Goal: Transaction & Acquisition: Purchase product/service

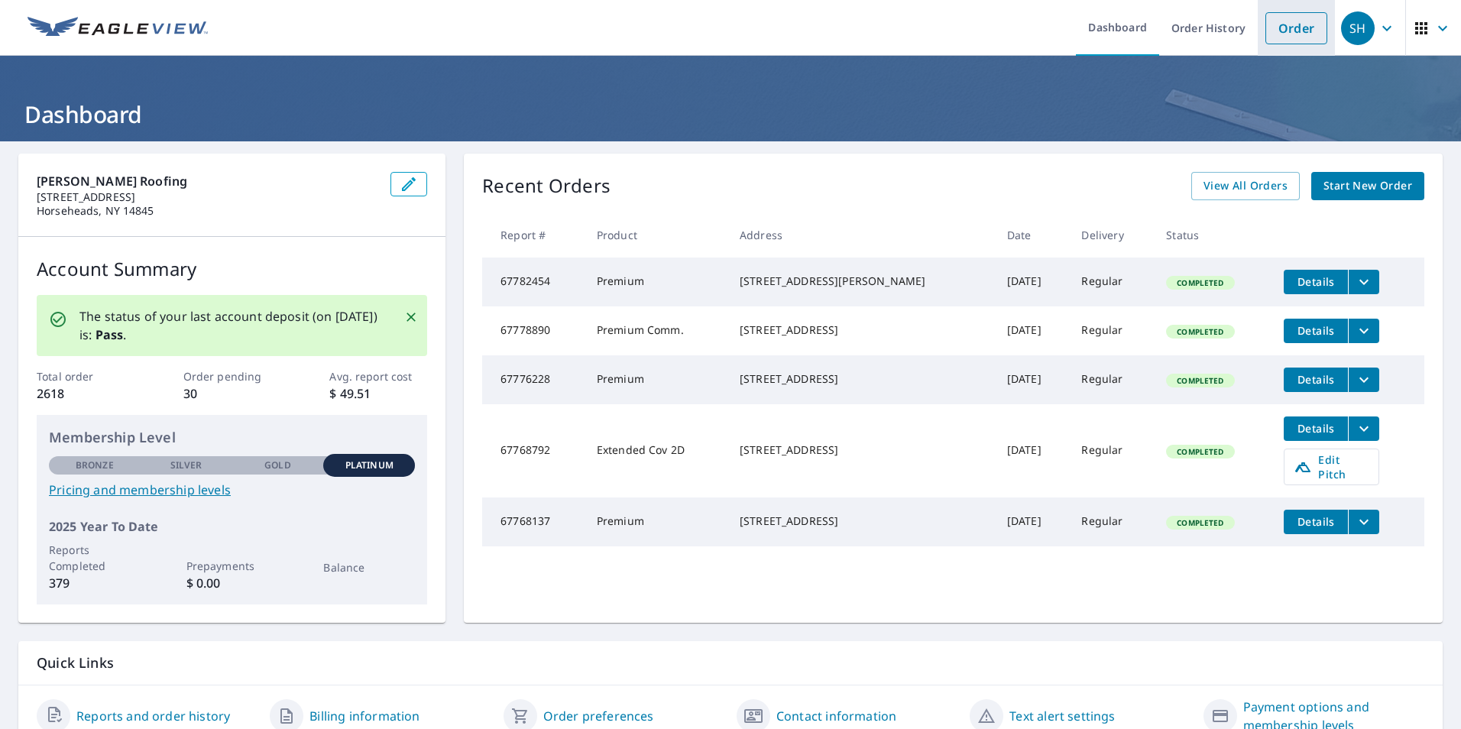
click at [1287, 33] on link "Order" at bounding box center [1296, 28] width 62 height 32
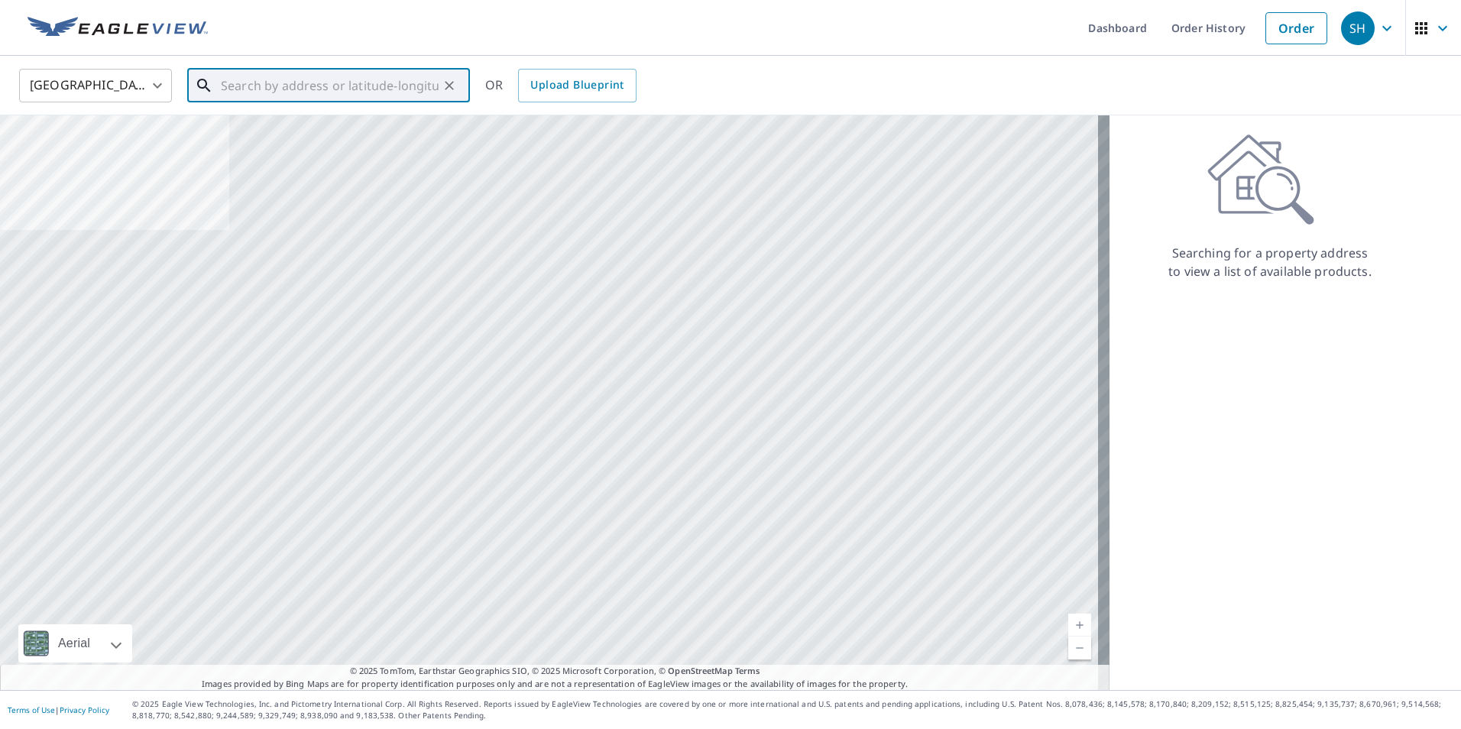
click at [395, 84] on input "text" at bounding box center [330, 85] width 218 height 43
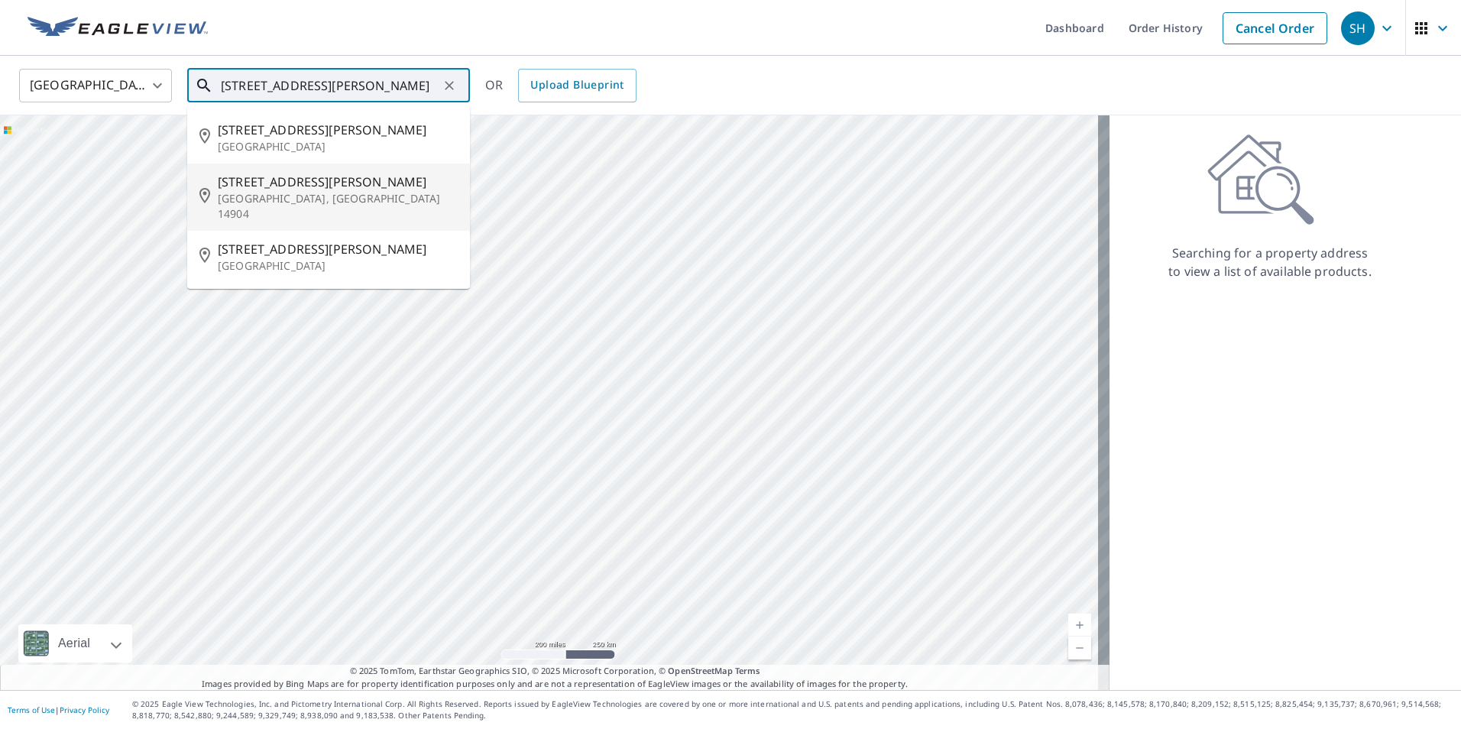
click at [307, 191] on p "[GEOGRAPHIC_DATA], [GEOGRAPHIC_DATA] 14904" at bounding box center [338, 206] width 240 height 31
type input "[STREET_ADDRESS][PERSON_NAME]"
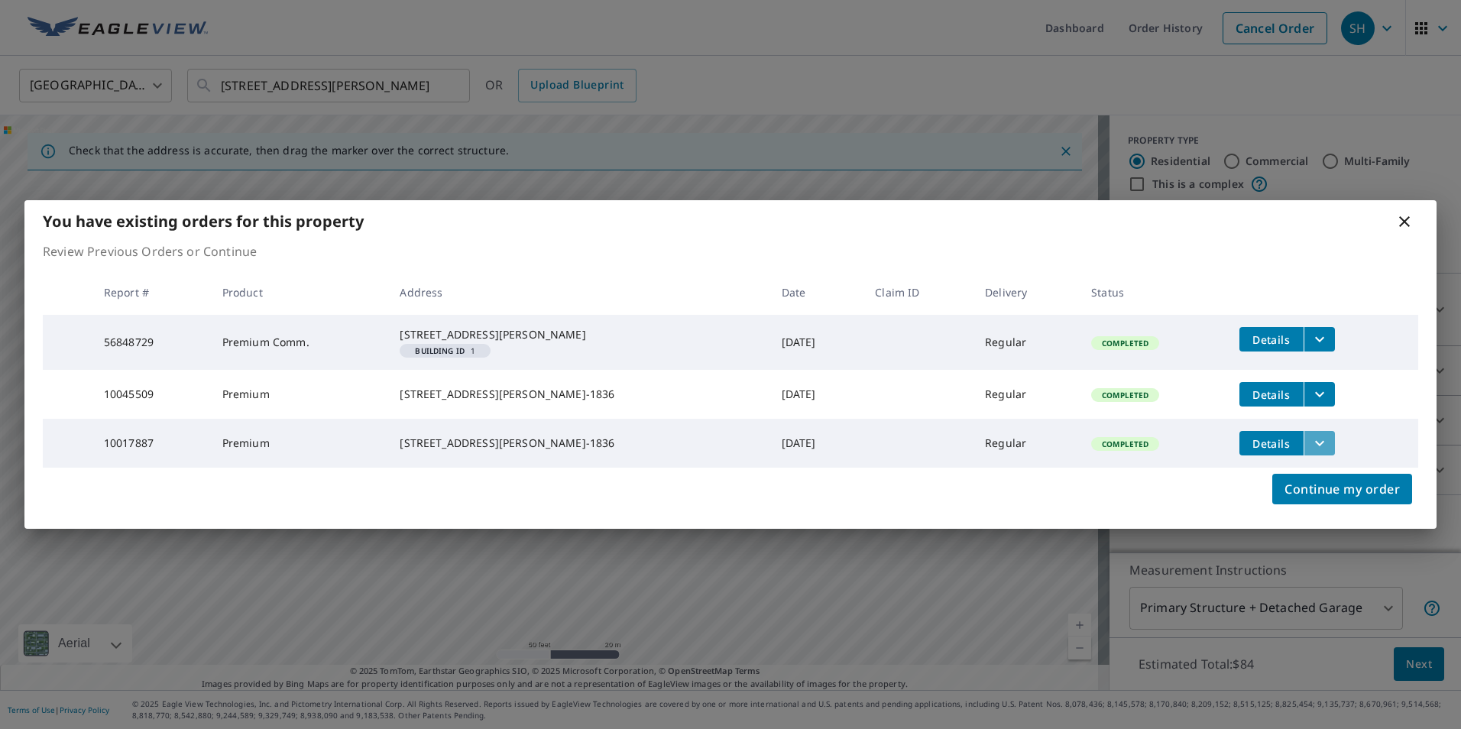
click at [1310, 451] on icon "filesDropdownBtn-10017887" at bounding box center [1319, 443] width 18 height 18
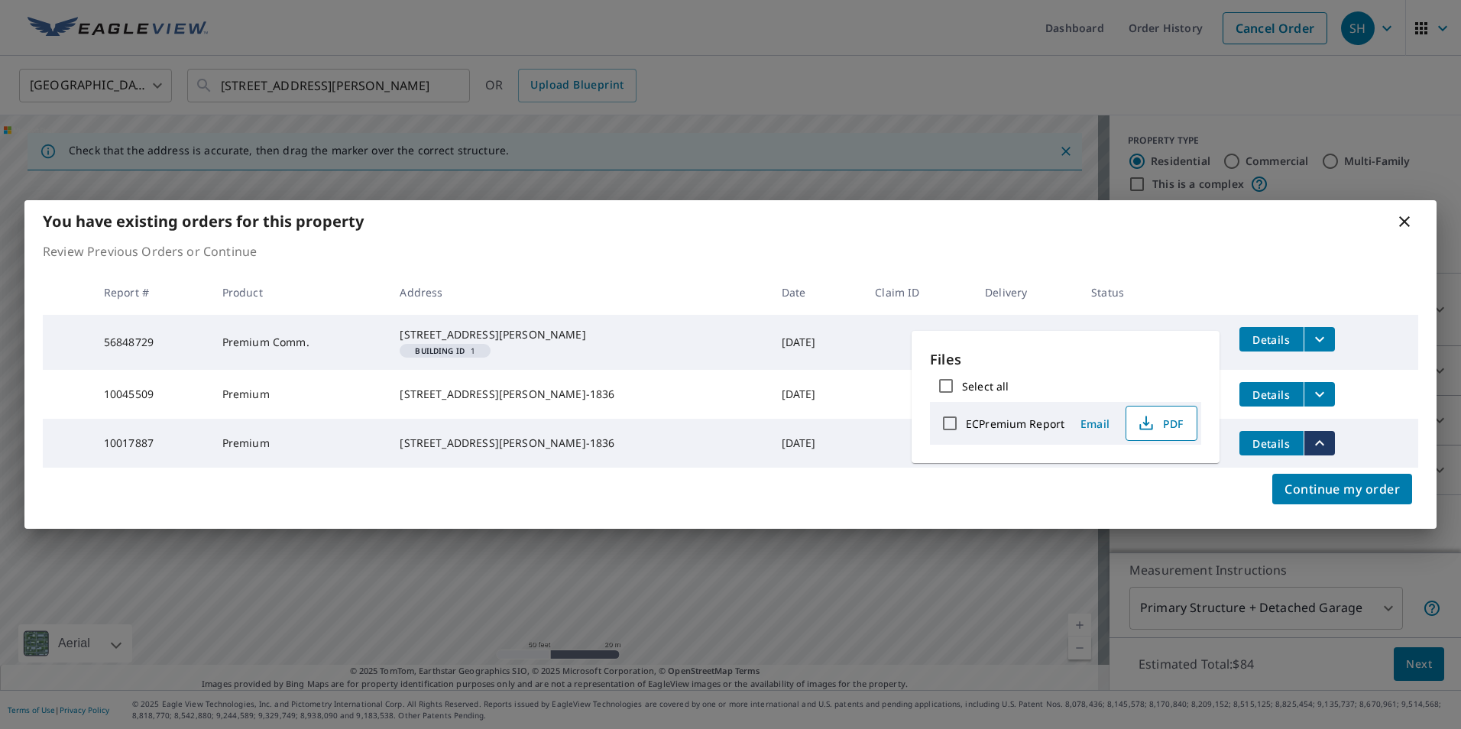
click at [1149, 427] on icon "button" at bounding box center [1146, 423] width 18 height 18
click at [1125, 496] on div "Continue my order" at bounding box center [730, 498] width 1412 height 61
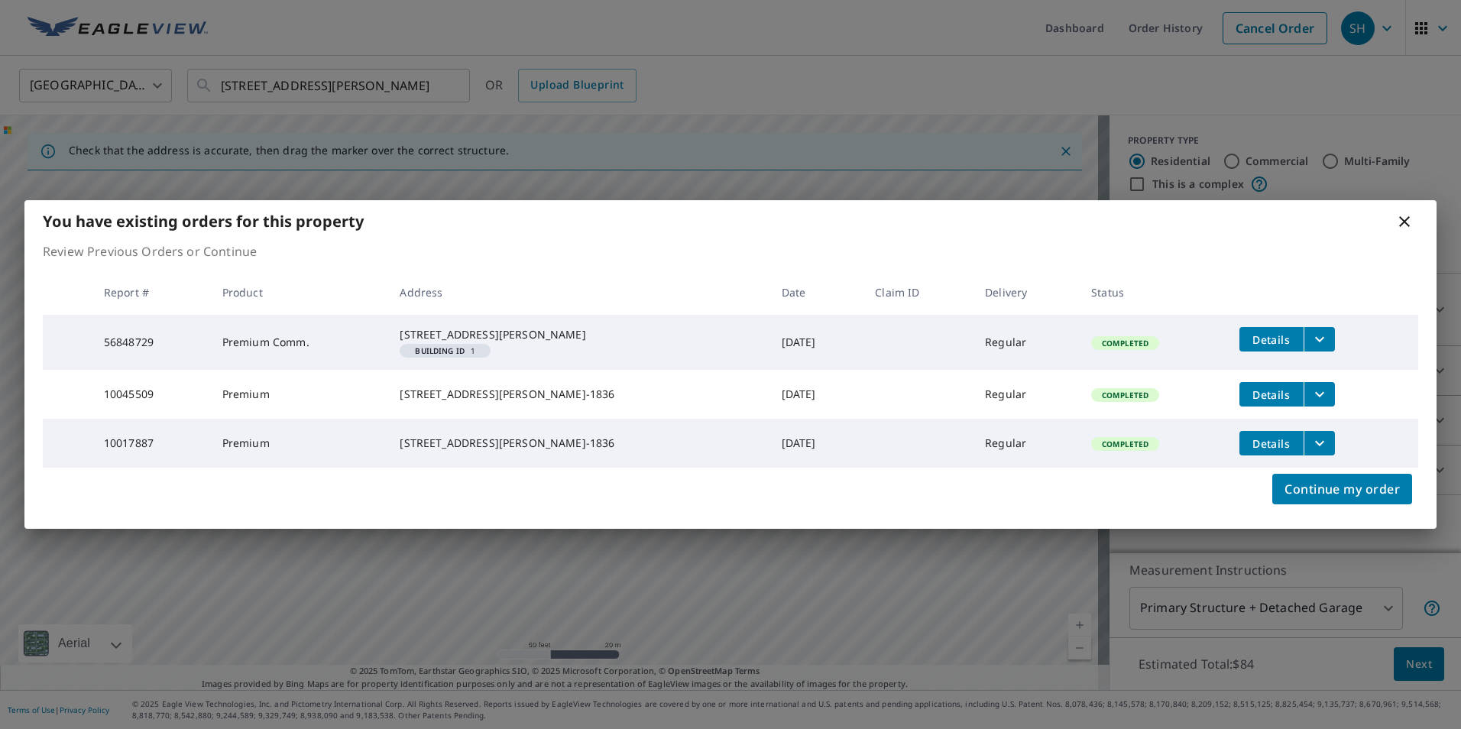
click at [1315, 446] on icon "filesDropdownBtn-10017887" at bounding box center [1319, 443] width 9 height 5
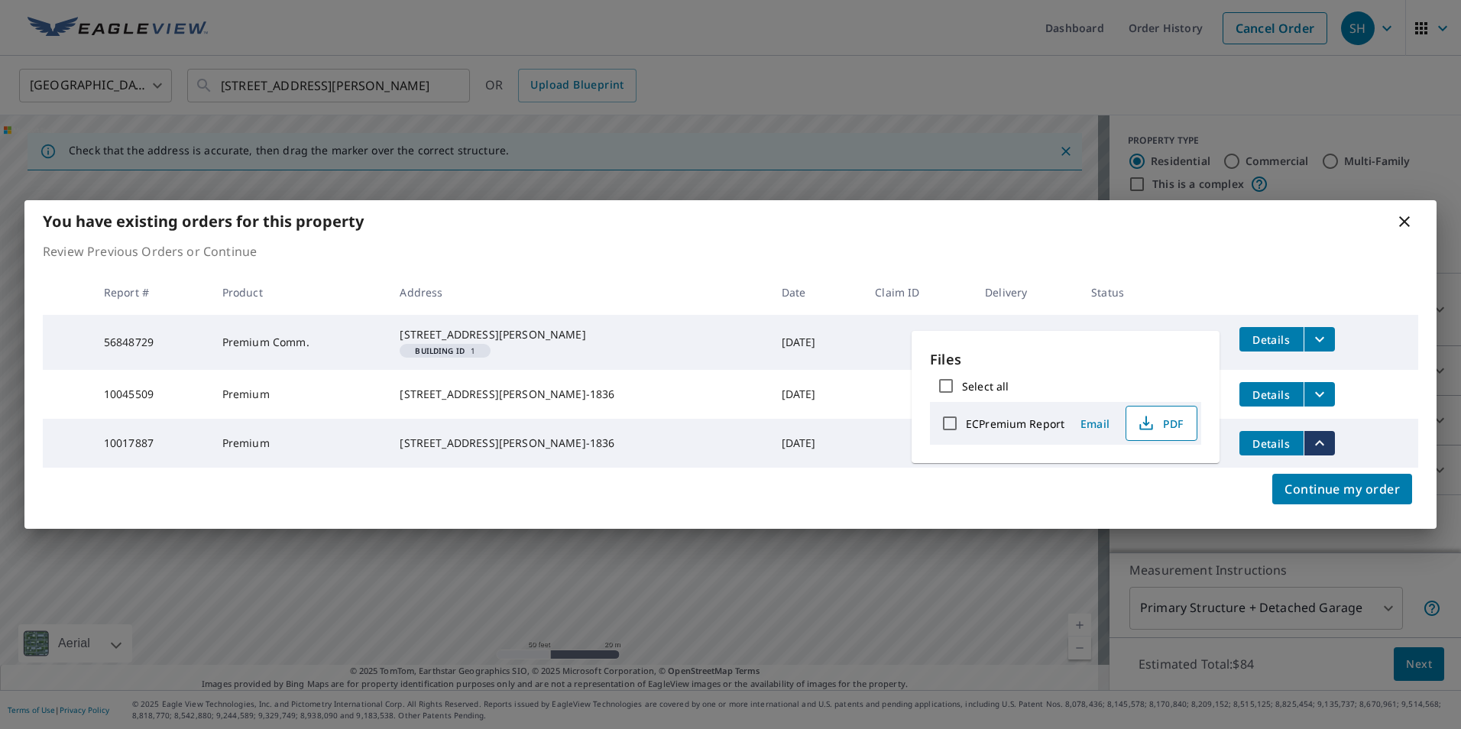
click at [1161, 423] on span "PDF" at bounding box center [1159, 423] width 49 height 18
click at [1310, 330] on icon "filesDropdownBtn-56848729" at bounding box center [1319, 339] width 18 height 18
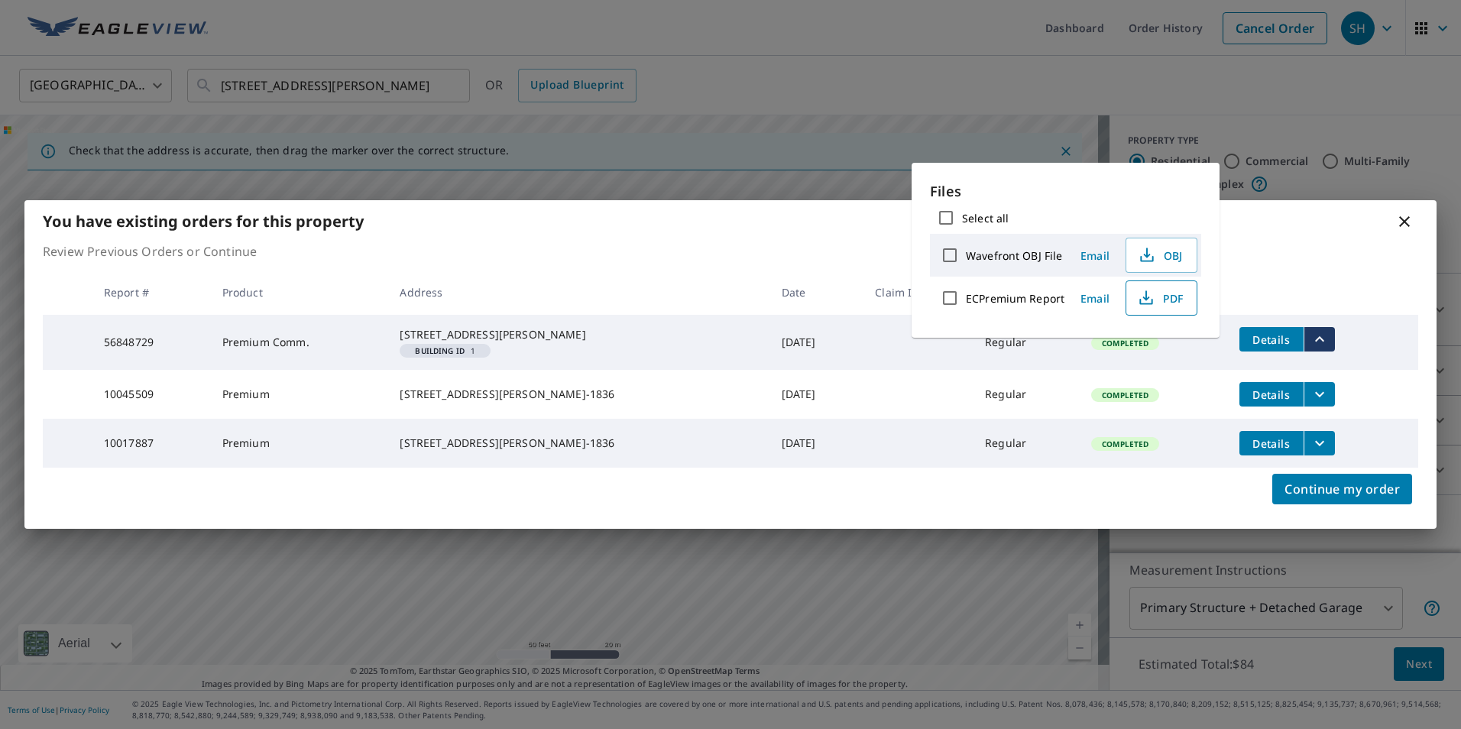
click at [1162, 305] on span "PDF" at bounding box center [1159, 298] width 49 height 18
click at [1405, 216] on icon at bounding box center [1404, 221] width 11 height 11
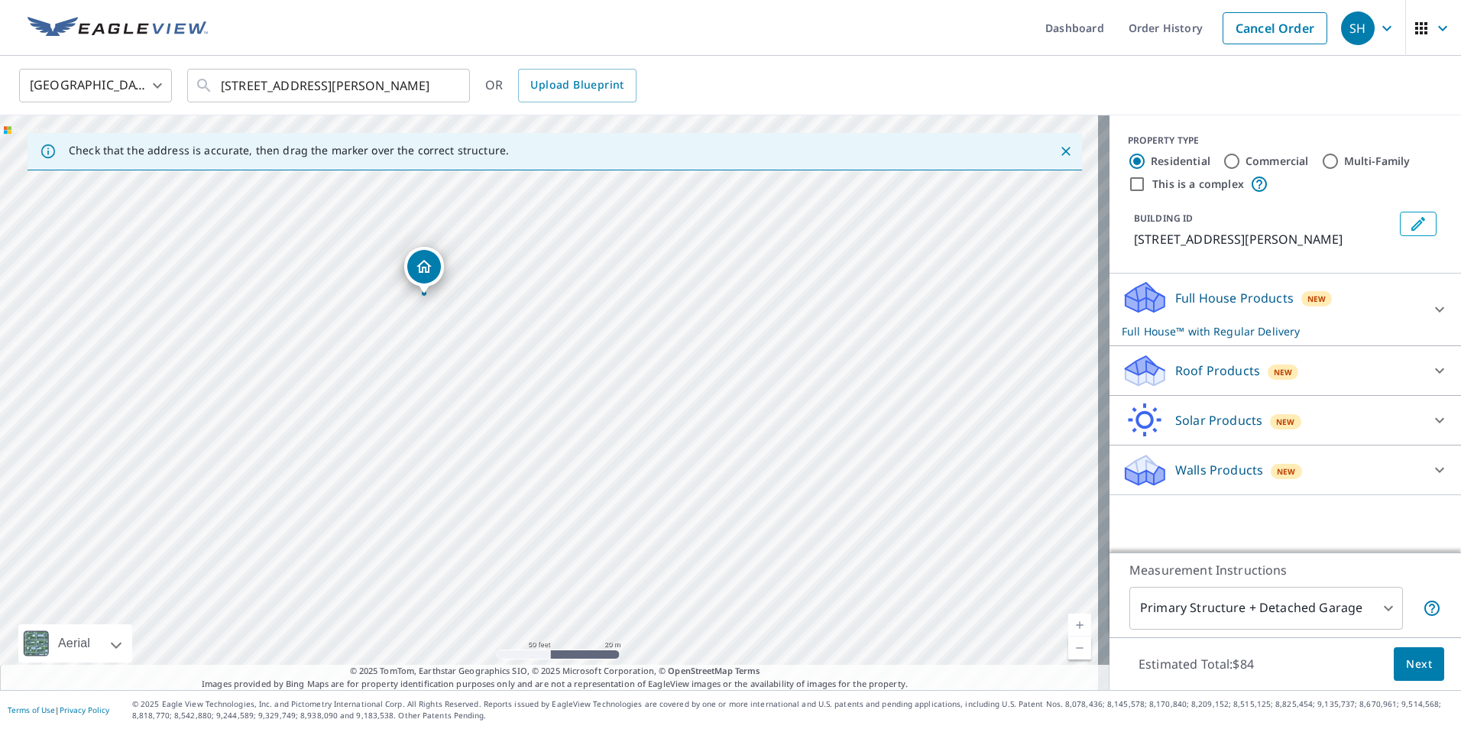
drag, startPoint x: 542, startPoint y: 368, endPoint x: 412, endPoint y: 260, distance: 169.8
click at [412, 260] on div "[STREET_ADDRESS][PERSON_NAME]" at bounding box center [554, 402] width 1109 height 574
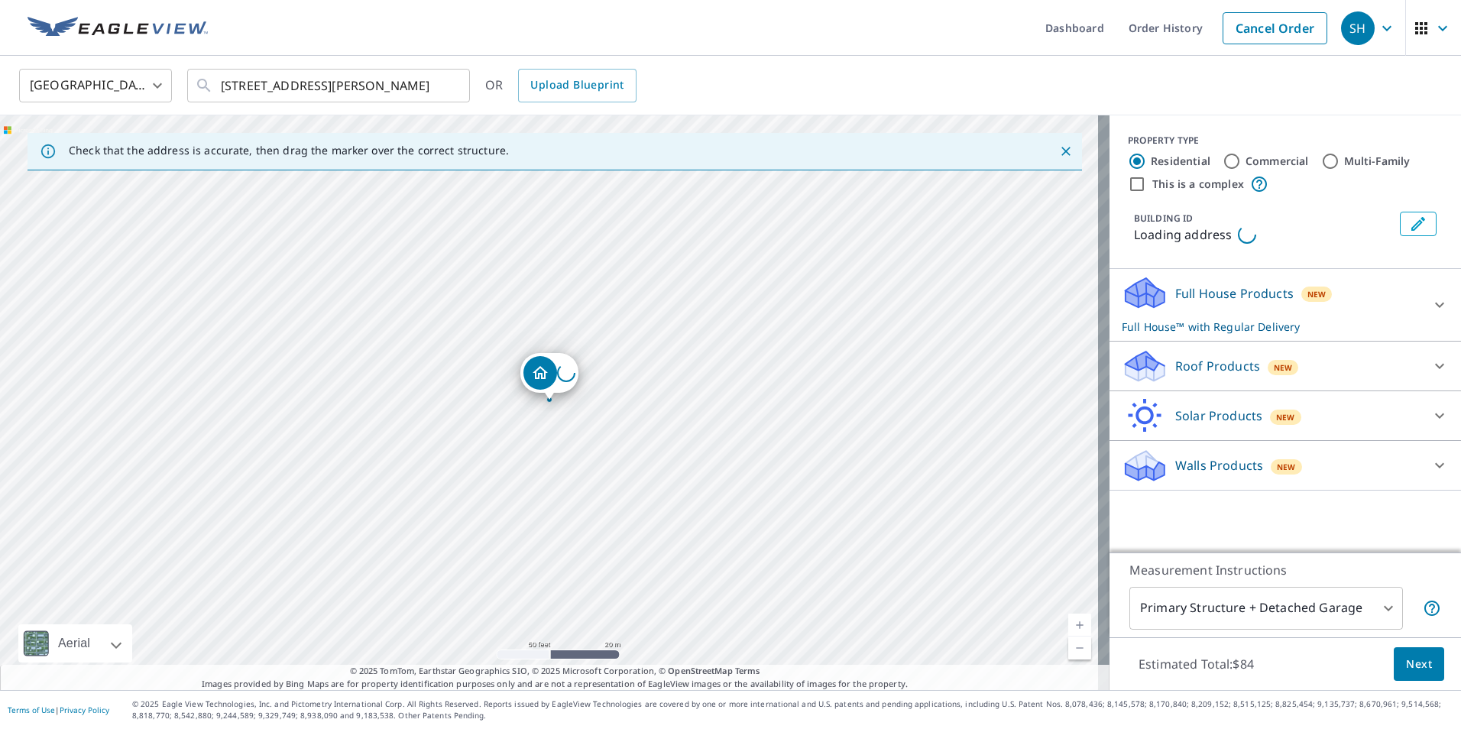
click at [412, 260] on div "Loading address" at bounding box center [554, 402] width 1109 height 574
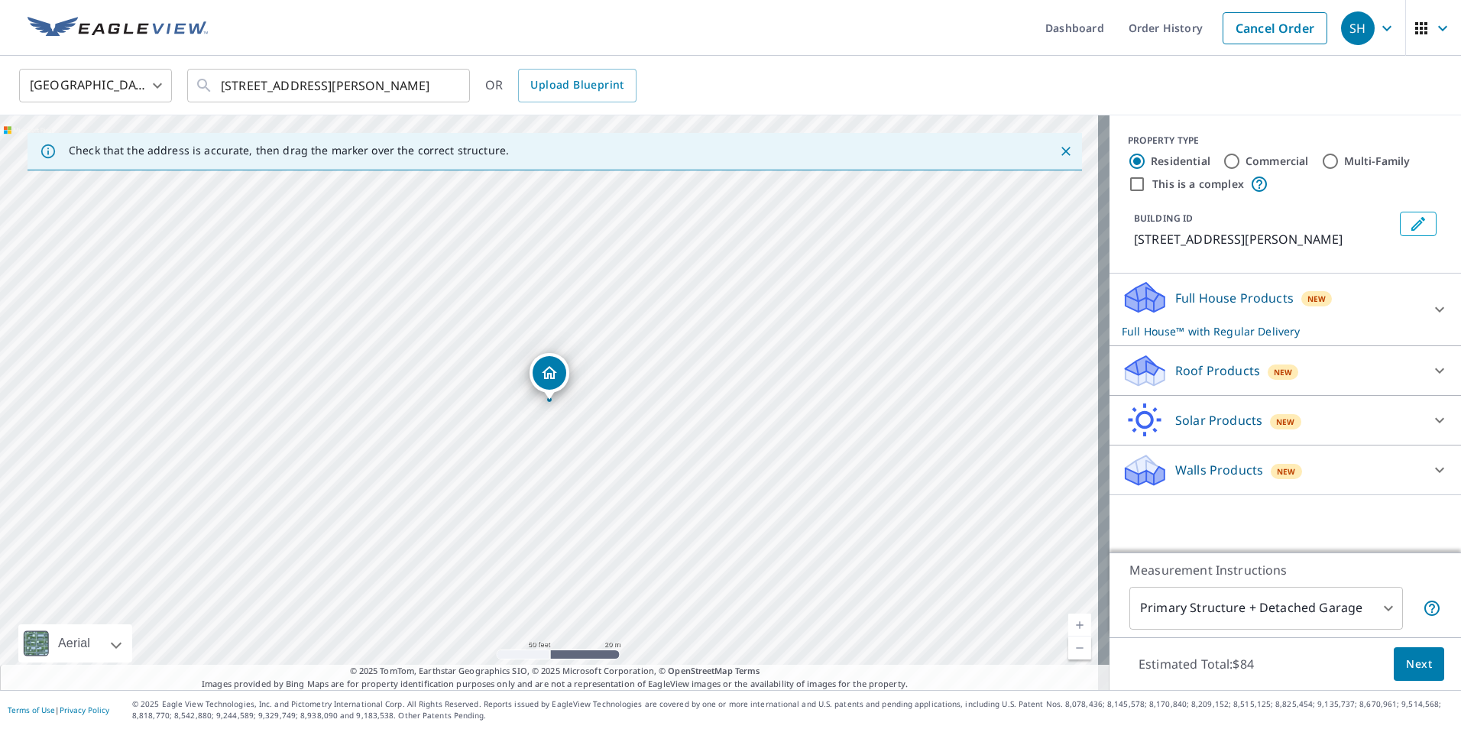
click at [1228, 163] on input "Commercial" at bounding box center [1231, 161] width 18 height 18
radio input "true"
type input "4"
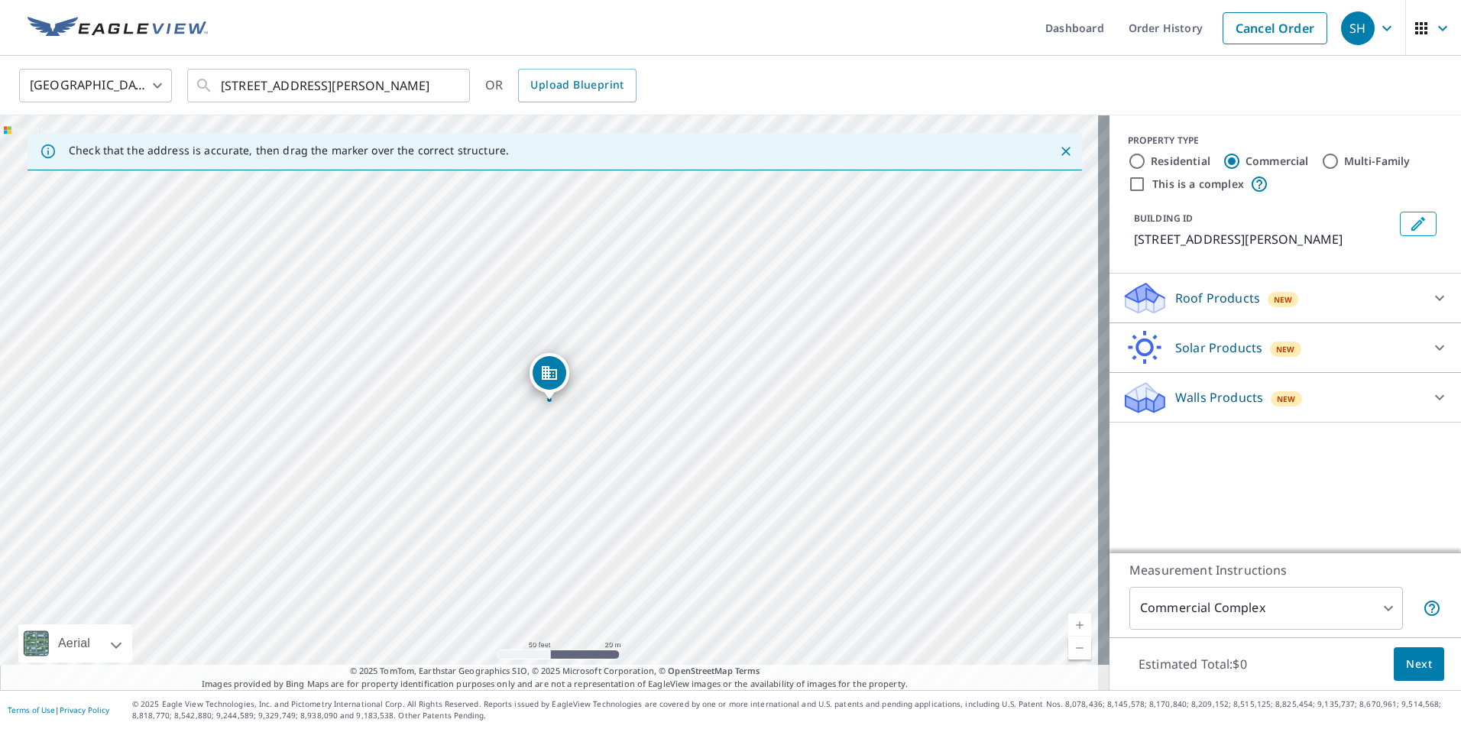
click at [1212, 311] on div "Roof Products New" at bounding box center [1270, 298] width 299 height 36
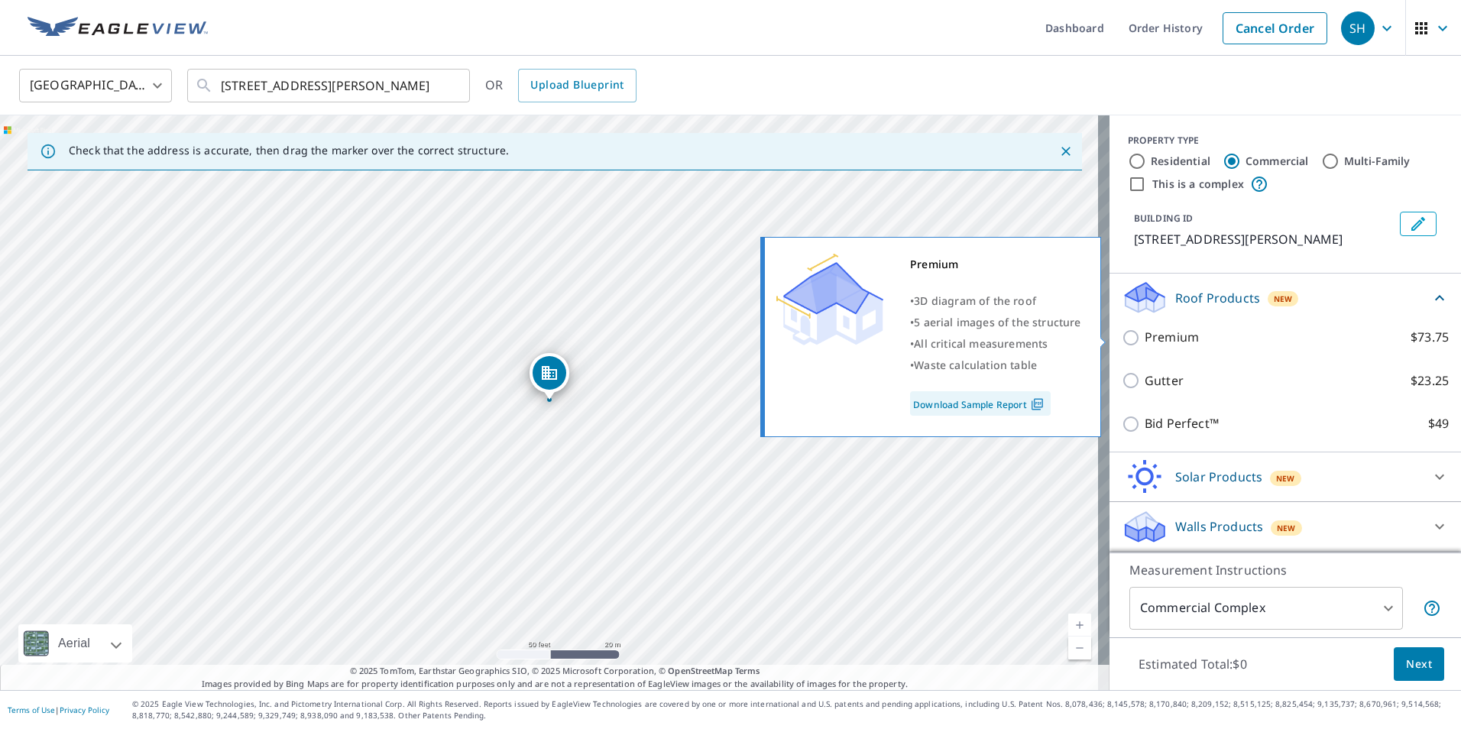
click at [1121, 341] on input "Premium $73.75" at bounding box center [1132, 337] width 23 height 18
checkbox input "true"
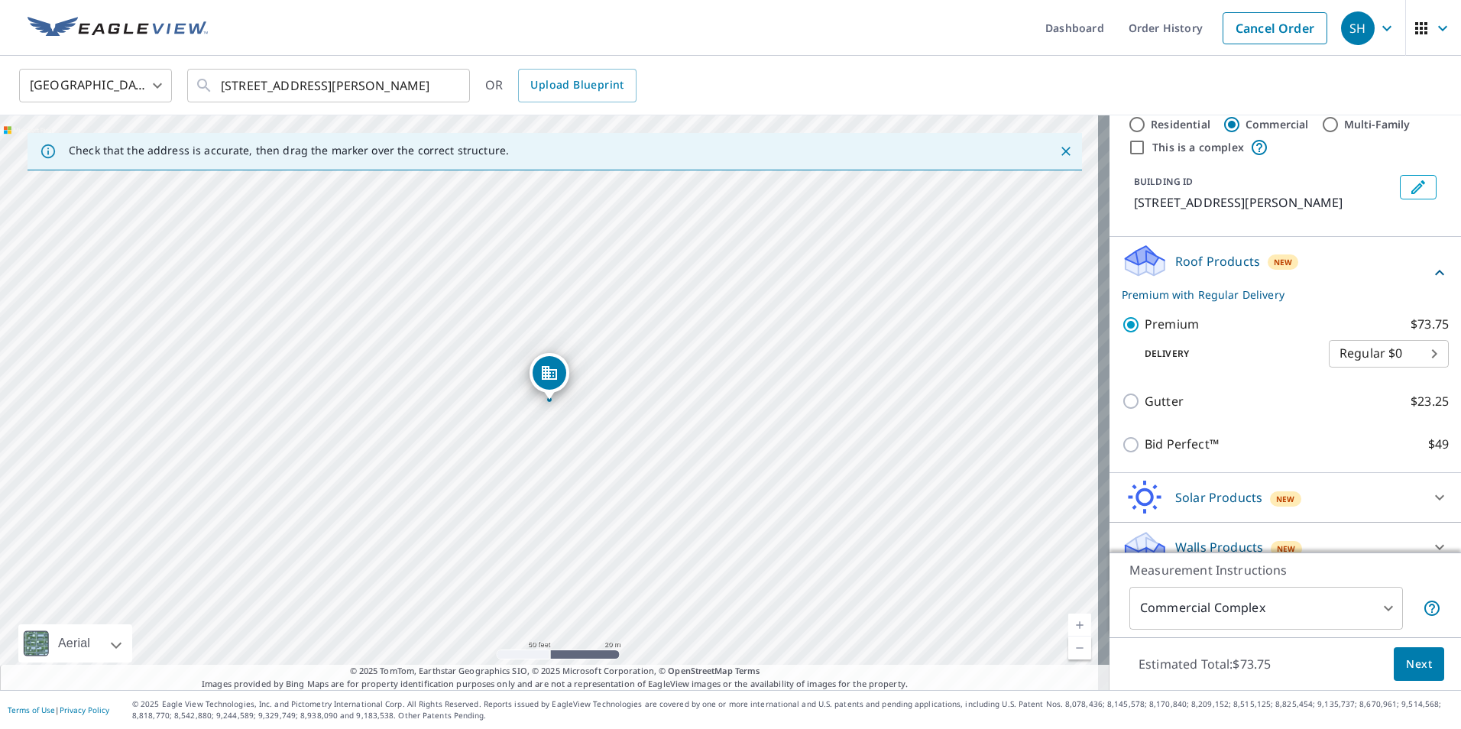
scroll to position [57, 0]
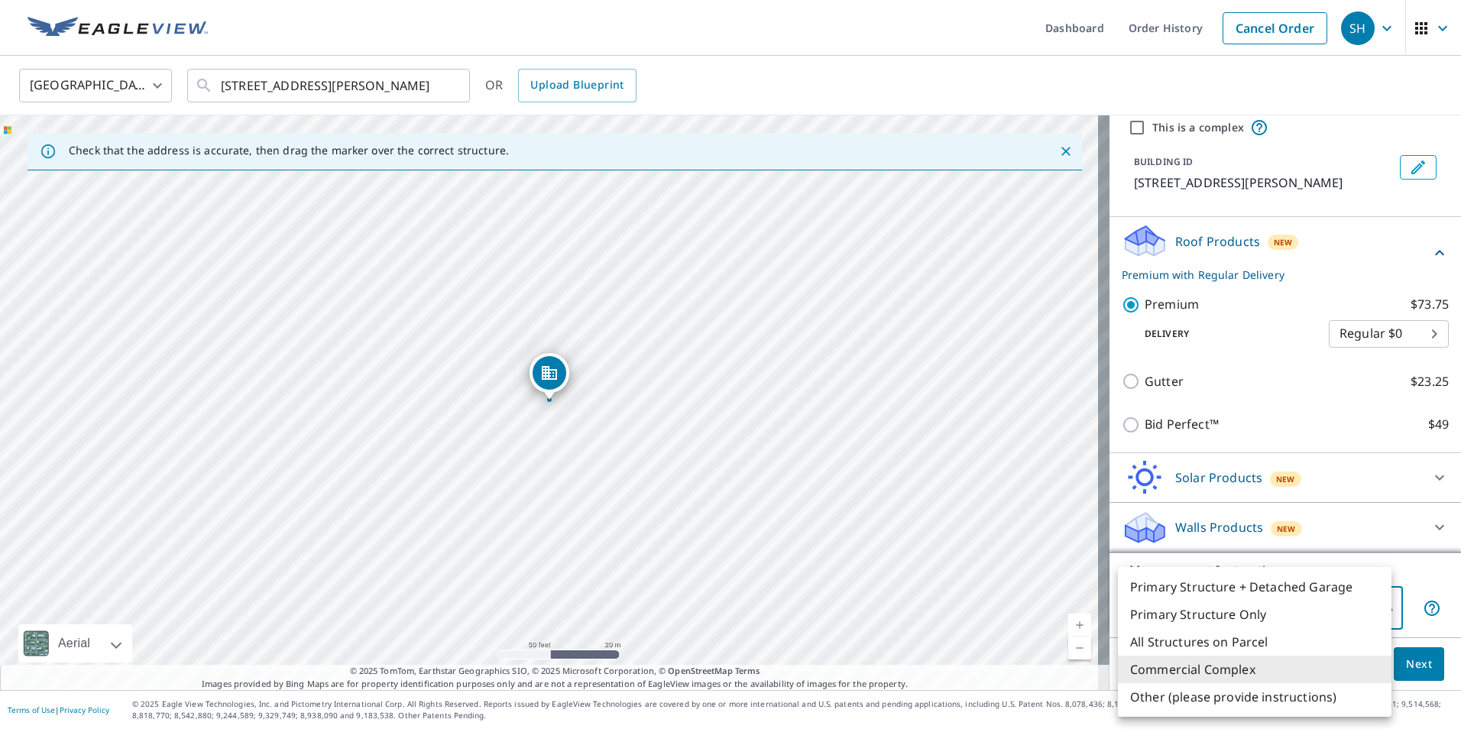
click at [1338, 610] on body "SH SH Dashboard Order History Cancel Order SH [GEOGRAPHIC_DATA] US ​ [STREET_AD…" at bounding box center [730, 364] width 1461 height 729
click at [1315, 607] on li "Primary Structure Only" at bounding box center [1254, 614] width 273 height 28
type input "2"
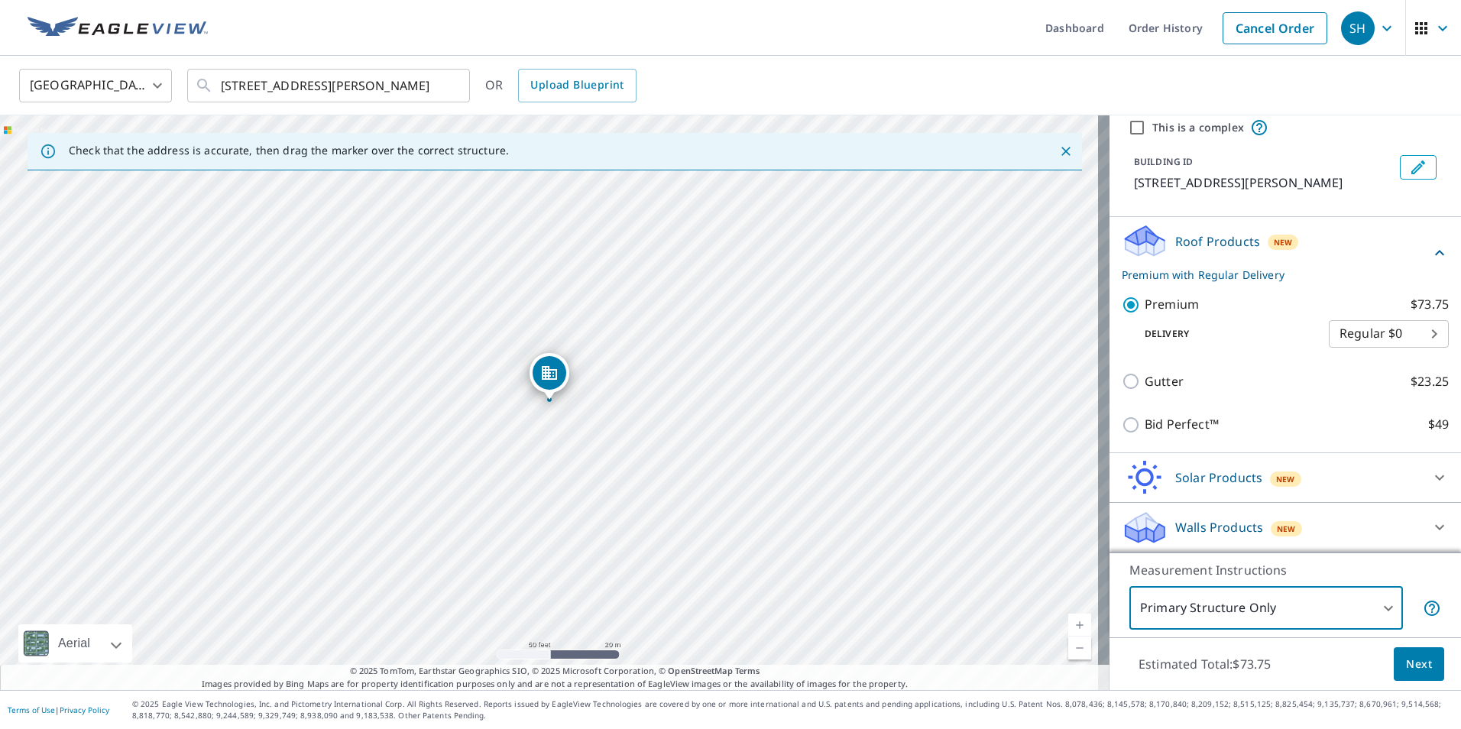
click at [1128, 132] on input "This is a complex" at bounding box center [1137, 127] width 18 height 18
checkbox input "true"
type input "4"
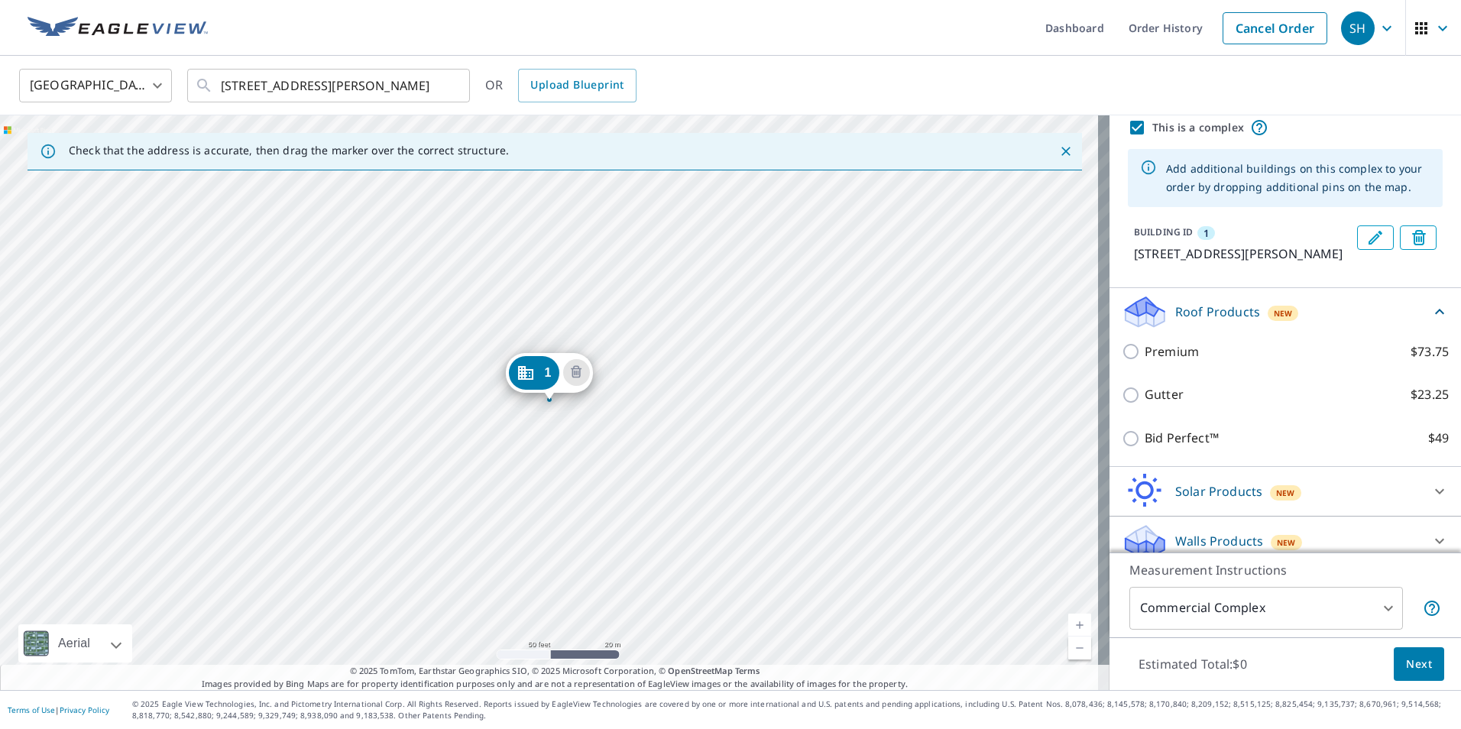
click at [431, 435] on div "1 [STREET_ADDRESS][PERSON_NAME]" at bounding box center [554, 402] width 1109 height 574
click at [430, 435] on div "1 [STREET_ADDRESS][PERSON_NAME]" at bounding box center [554, 402] width 1109 height 574
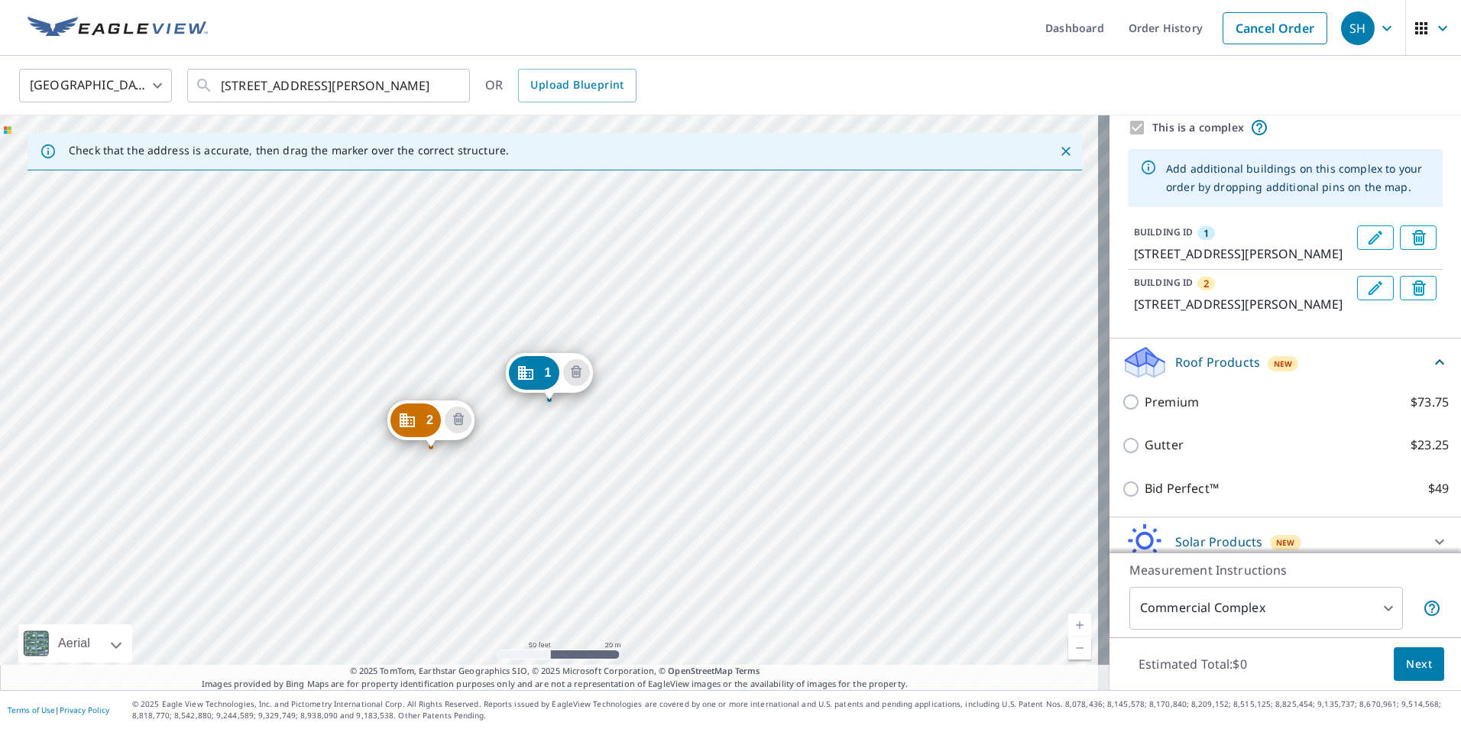
drag, startPoint x: 416, startPoint y: 416, endPoint x: 419, endPoint y: 445, distance: 30.0
drag, startPoint x: 539, startPoint y: 376, endPoint x: 547, endPoint y: 366, distance: 12.5
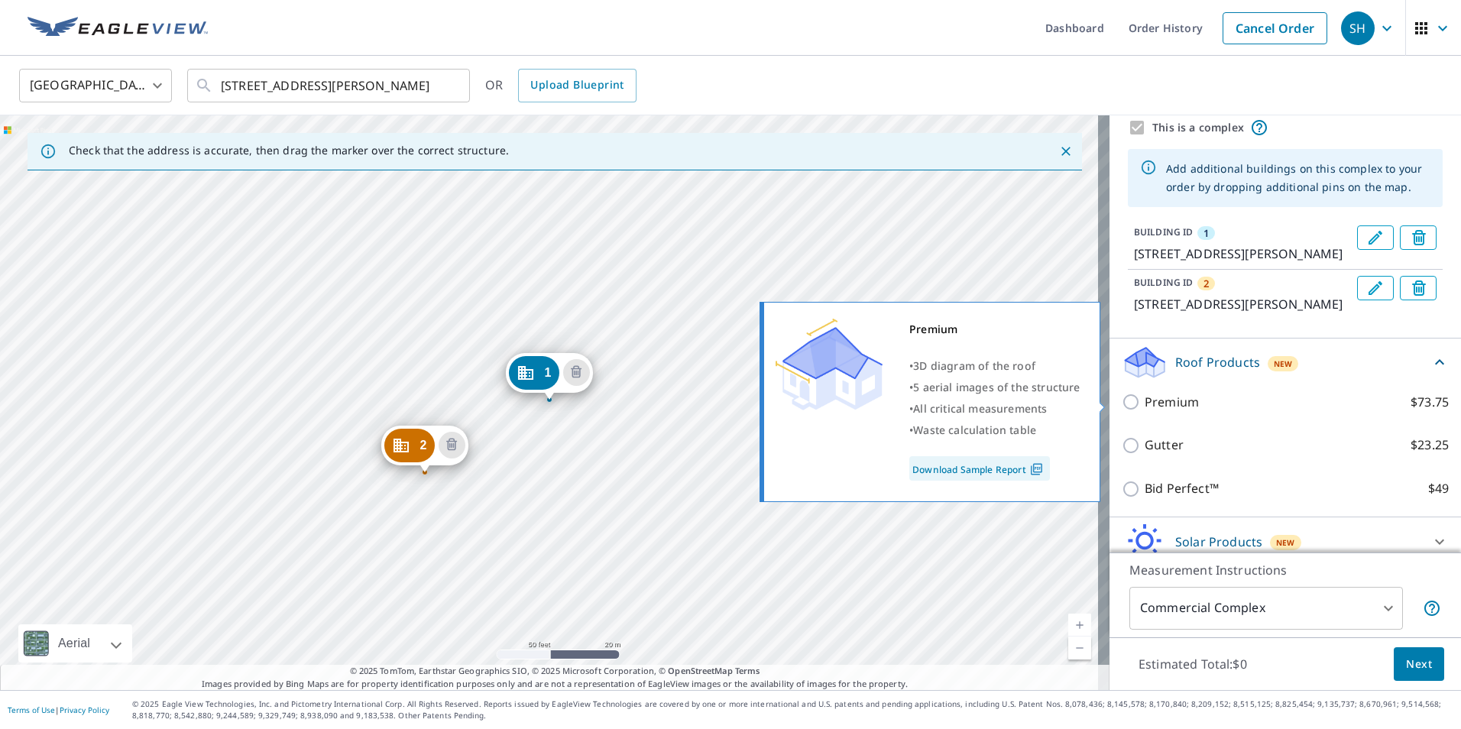
click at [1121, 405] on input "Premium $73.75" at bounding box center [1132, 402] width 23 height 18
checkbox input "true"
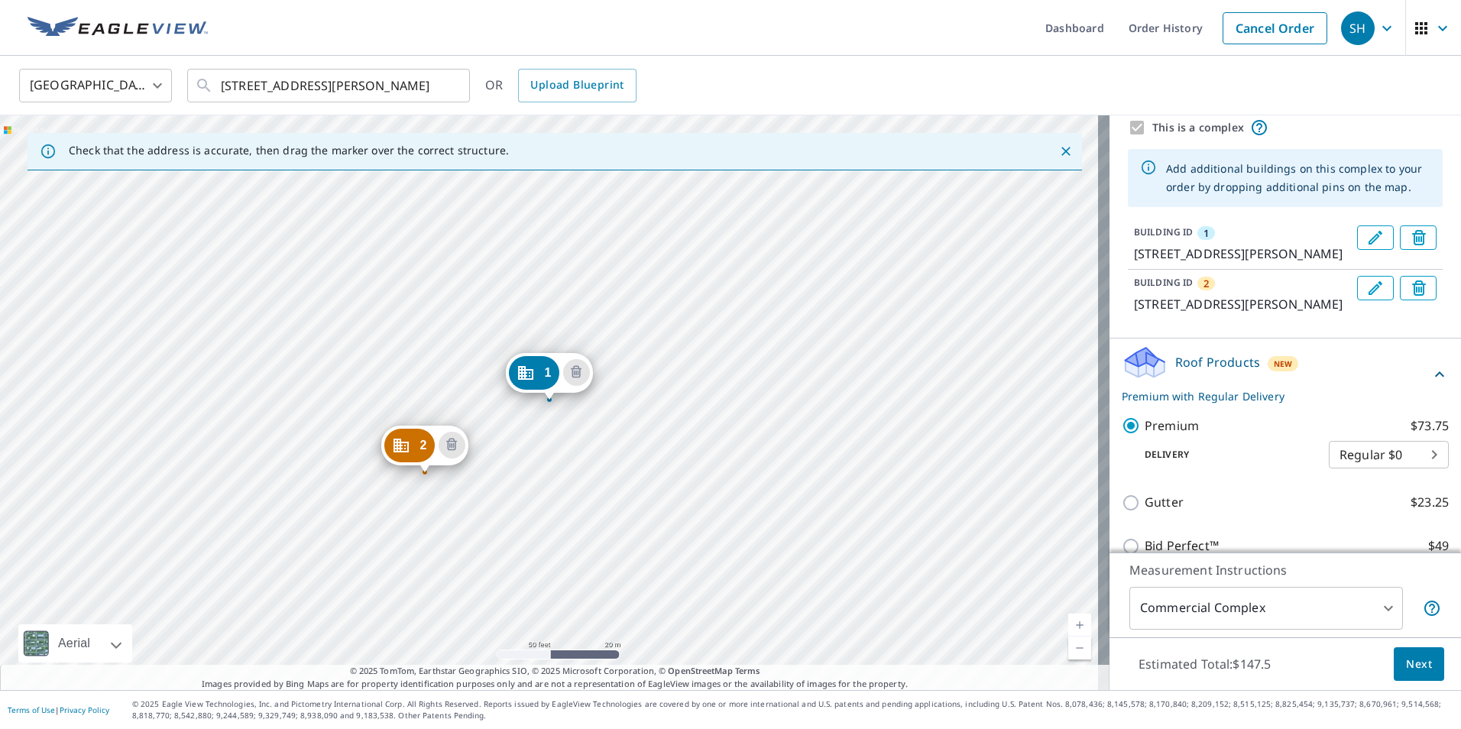
click at [1415, 665] on span "Next" at bounding box center [1419, 664] width 26 height 19
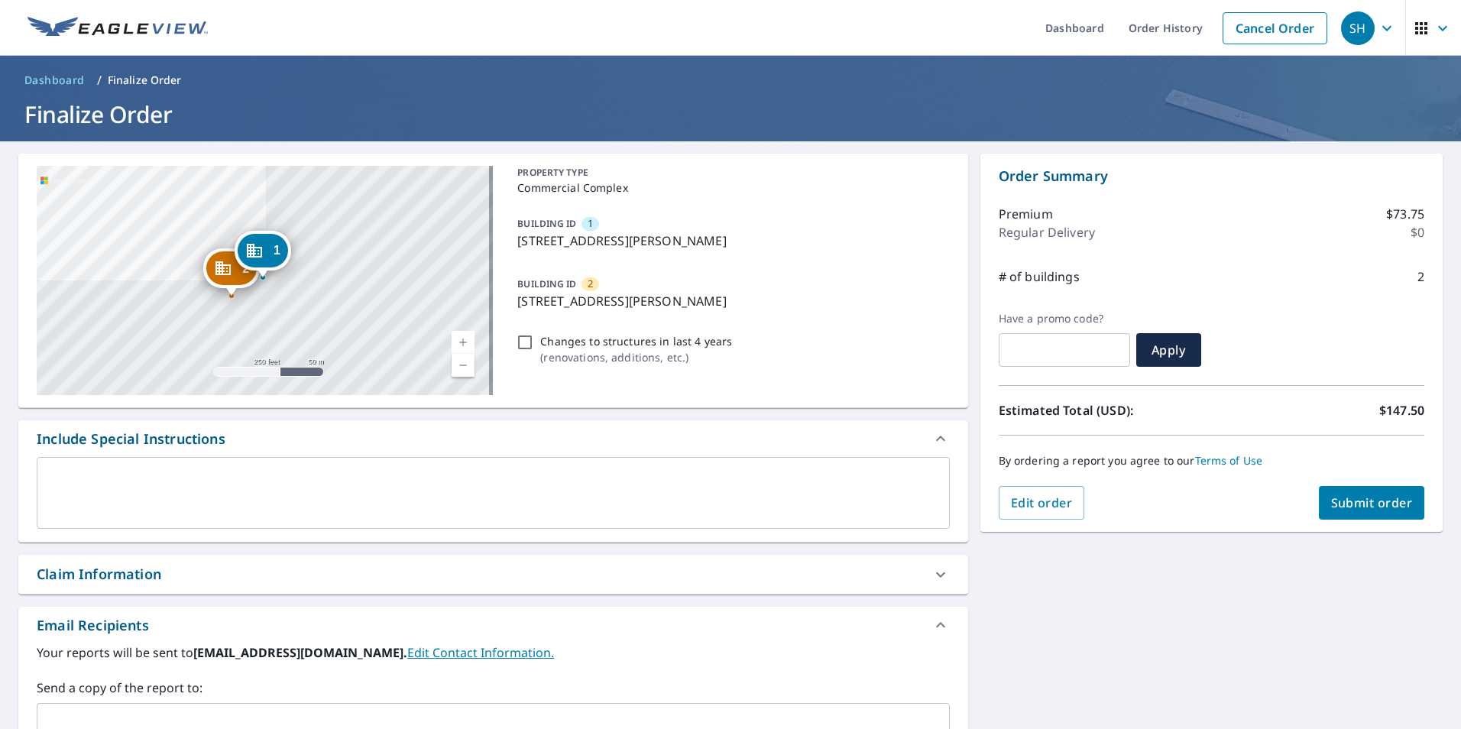
scroll to position [76, 0]
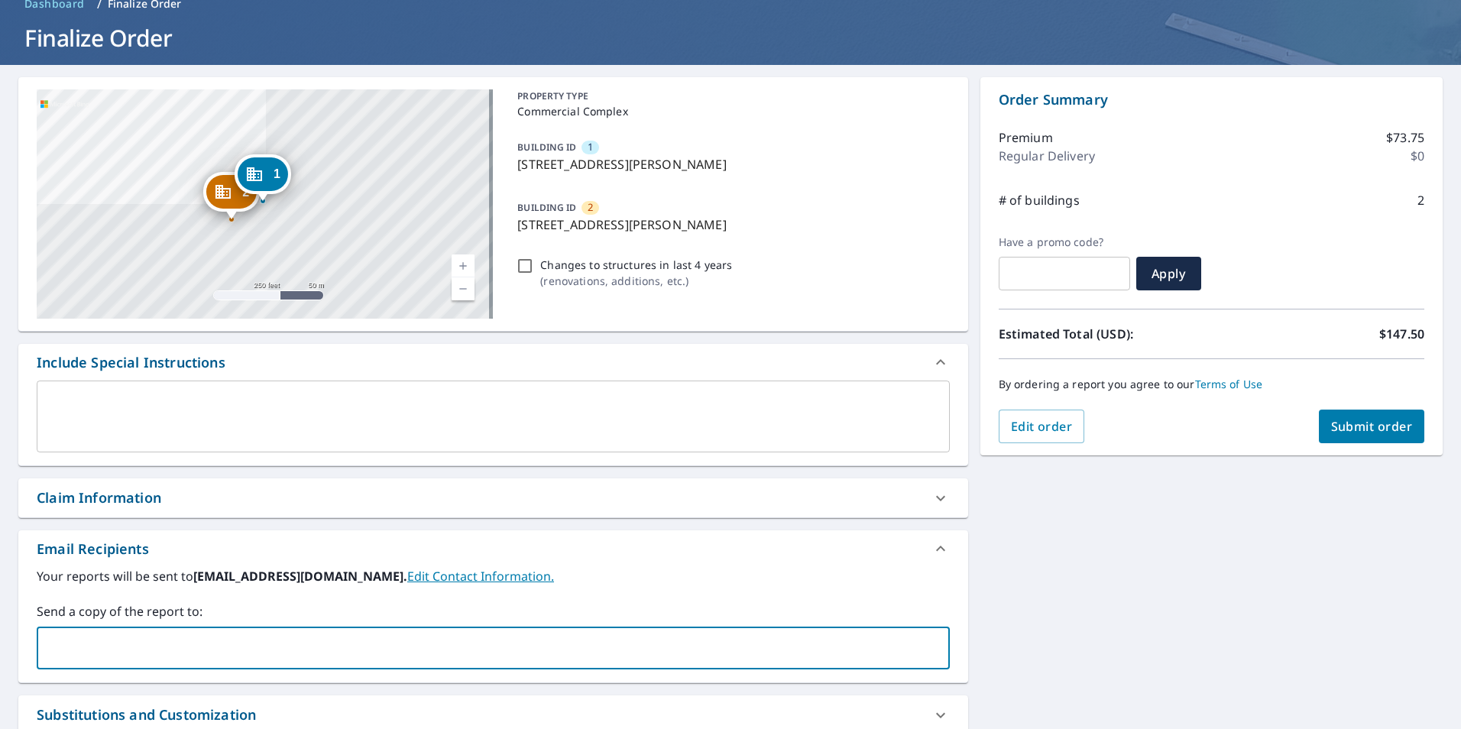
click at [209, 634] on input "text" at bounding box center [482, 647] width 876 height 29
type input "[EMAIL_ADDRESS][DOMAIN_NAME]"
click at [1354, 426] on span "Submit order" at bounding box center [1372, 426] width 82 height 17
